Goal: Ask a question

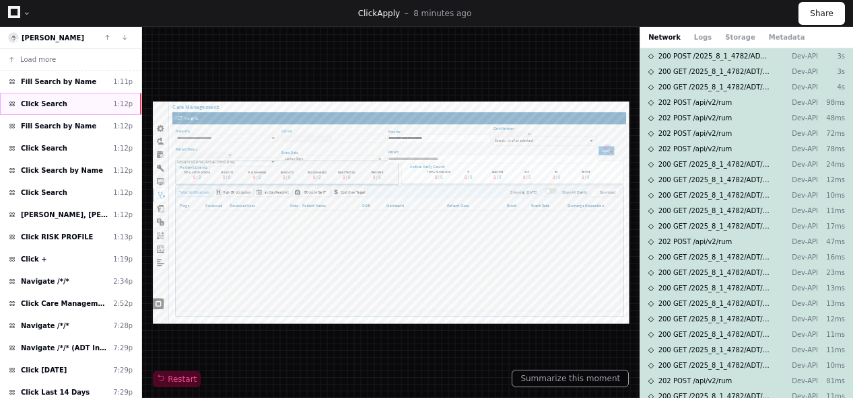
click at [48, 101] on span "Click Search" at bounding box center [44, 104] width 46 height 10
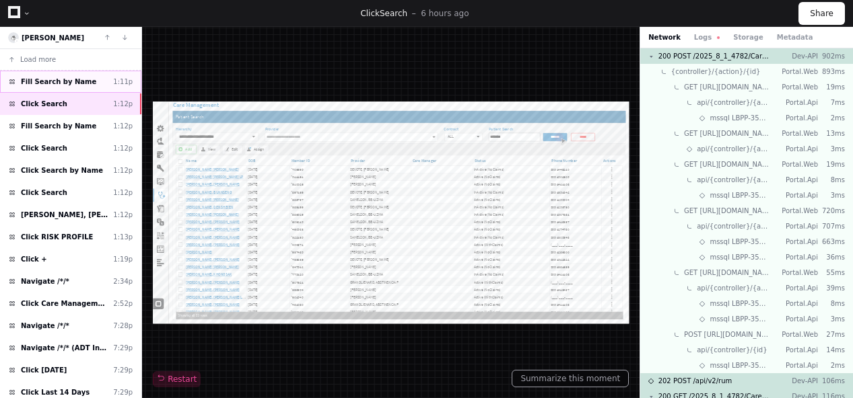
scroll to position [184, 0]
click at [57, 83] on span "Fill Search by Name" at bounding box center [58, 82] width 75 height 10
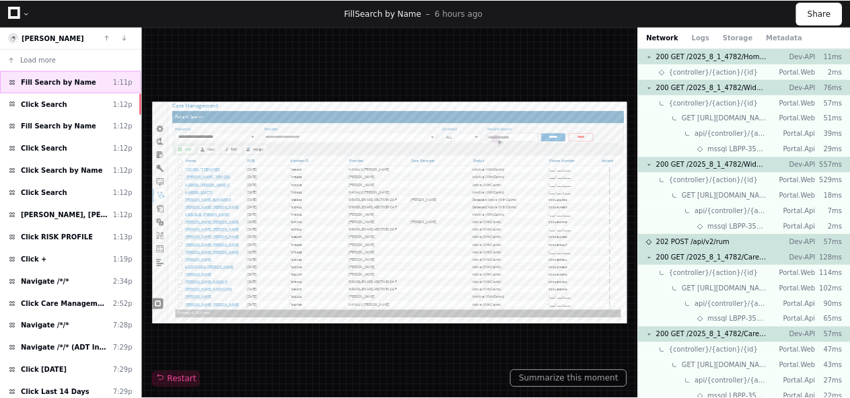
scroll to position [184, 0]
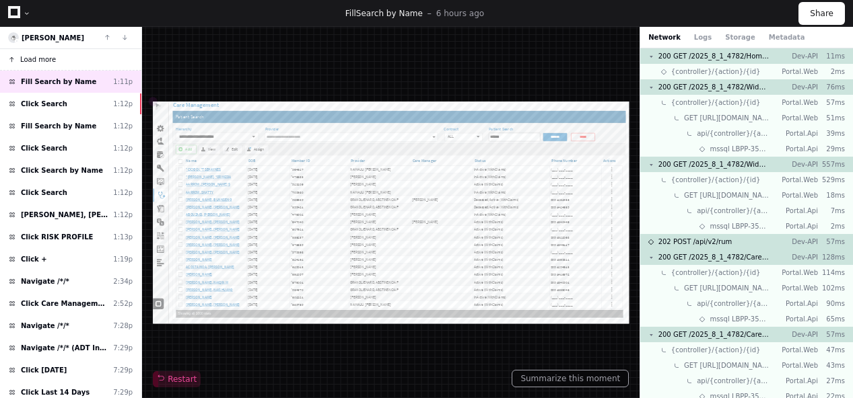
type input "*******"
click at [34, 58] on span "Load more" at bounding box center [38, 60] width 36 height 10
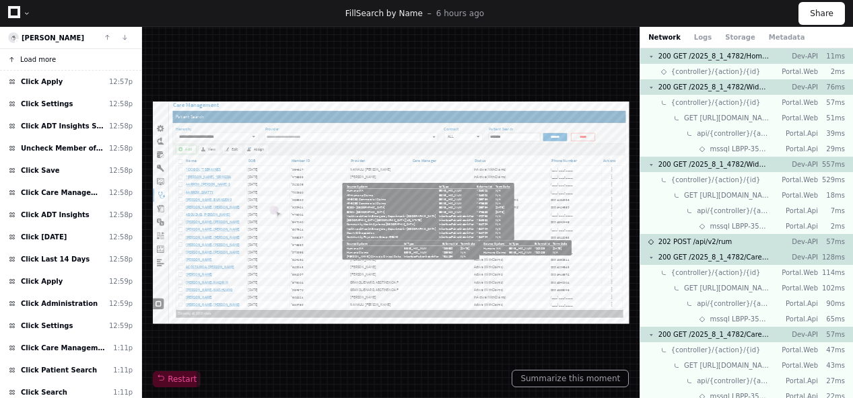
click at [26, 11] on div at bounding box center [27, 13] width 8 height 8
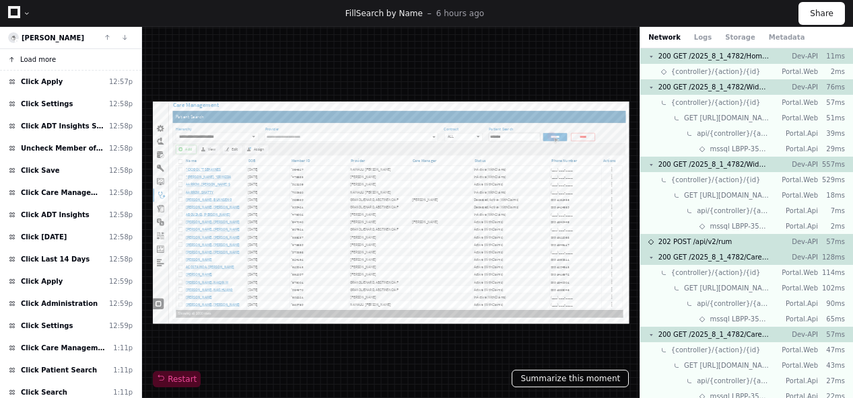
click at [320, 381] on button "Summarize this moment" at bounding box center [235, 386] width 168 height 22
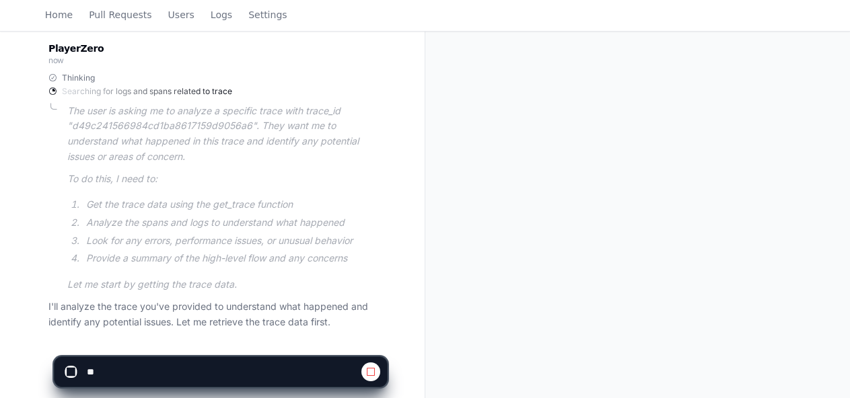
scroll to position [345, 0]
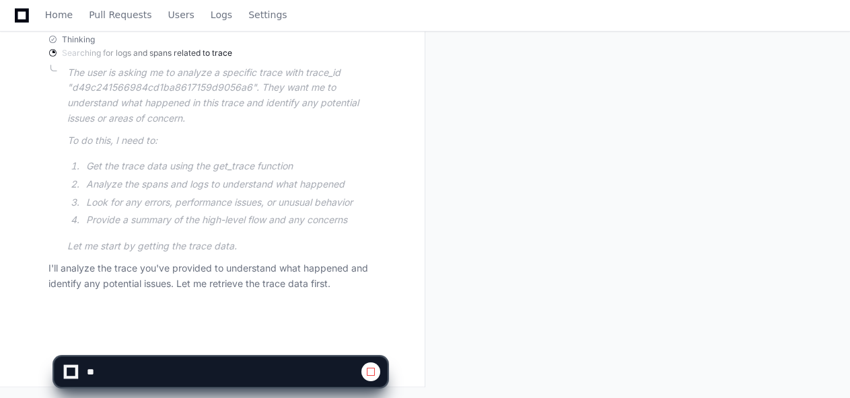
click at [371, 373] on span at bounding box center [371, 372] width 11 height 11
click at [129, 379] on textarea at bounding box center [190, 372] width 212 height 30
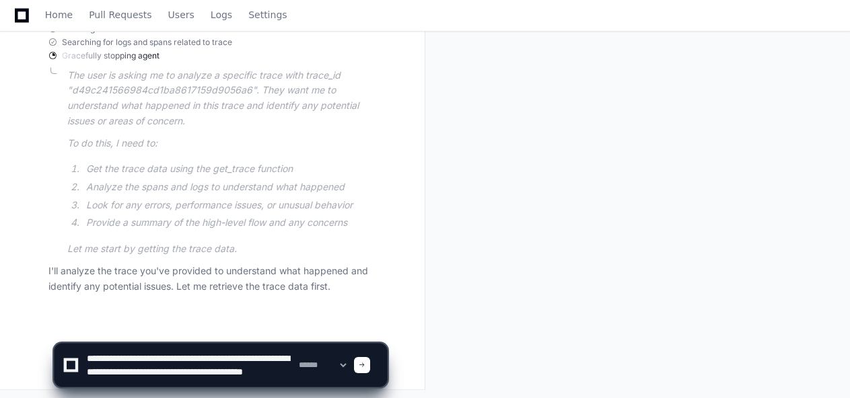
click at [197, 379] on textarea at bounding box center [190, 365] width 212 height 43
click at [105, 372] on textarea at bounding box center [190, 365] width 212 height 43
type textarea "**********"
click at [366, 368] on span at bounding box center [362, 365] width 7 height 7
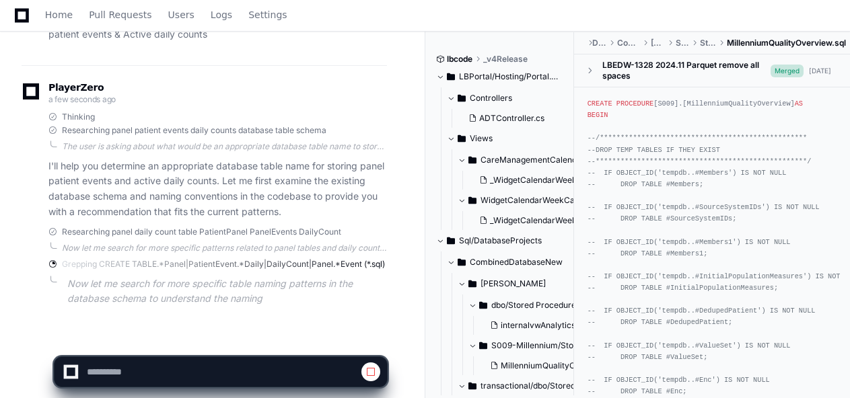
scroll to position [539, 0]
